Goal: Information Seeking & Learning: Learn about a topic

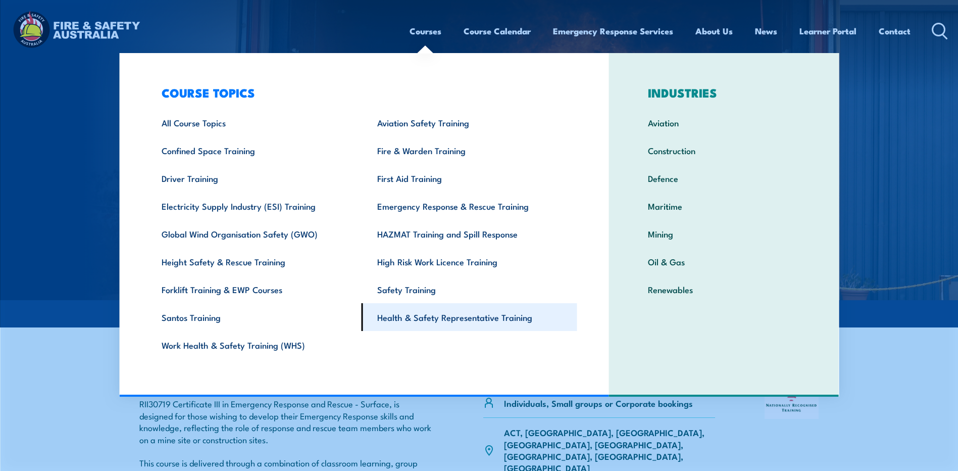
click at [414, 319] on link "Health & Safety Representative Training" at bounding box center [470, 317] width 216 height 28
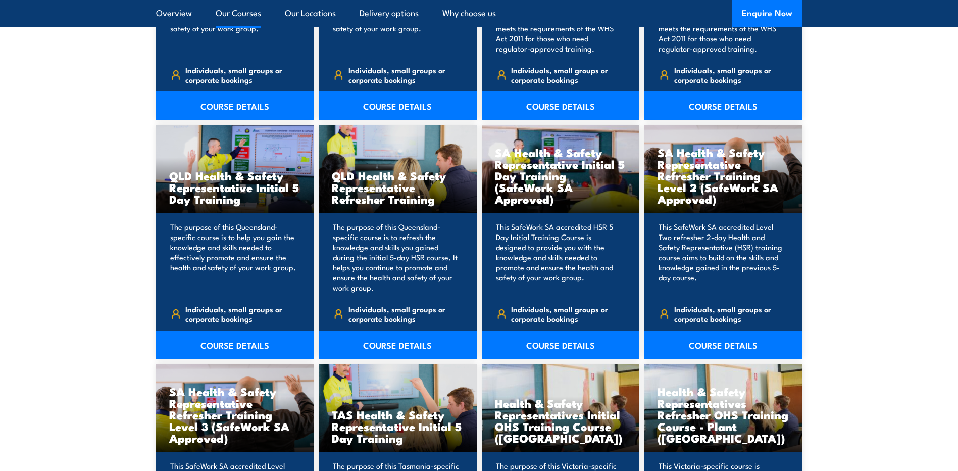
scroll to position [1212, 0]
click at [218, 343] on link "COURSE DETAILS" at bounding box center [235, 344] width 158 height 28
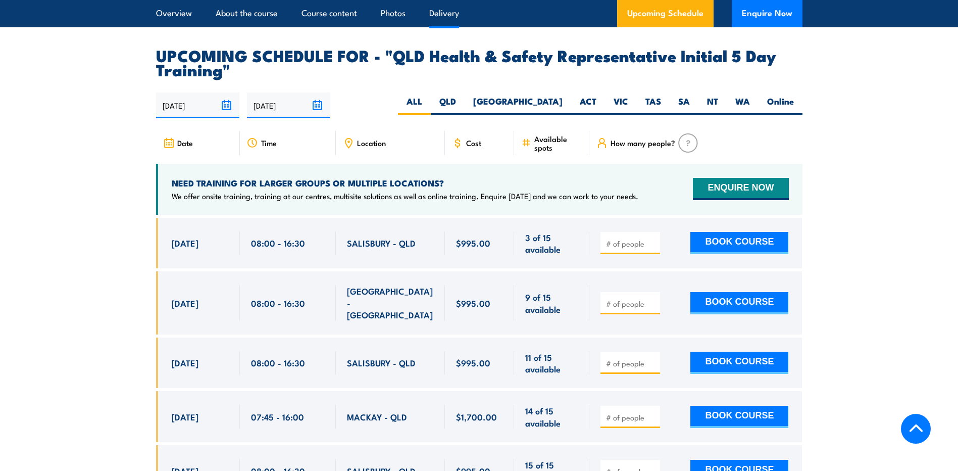
scroll to position [1818, 0]
